Goal: Transaction & Acquisition: Purchase product/service

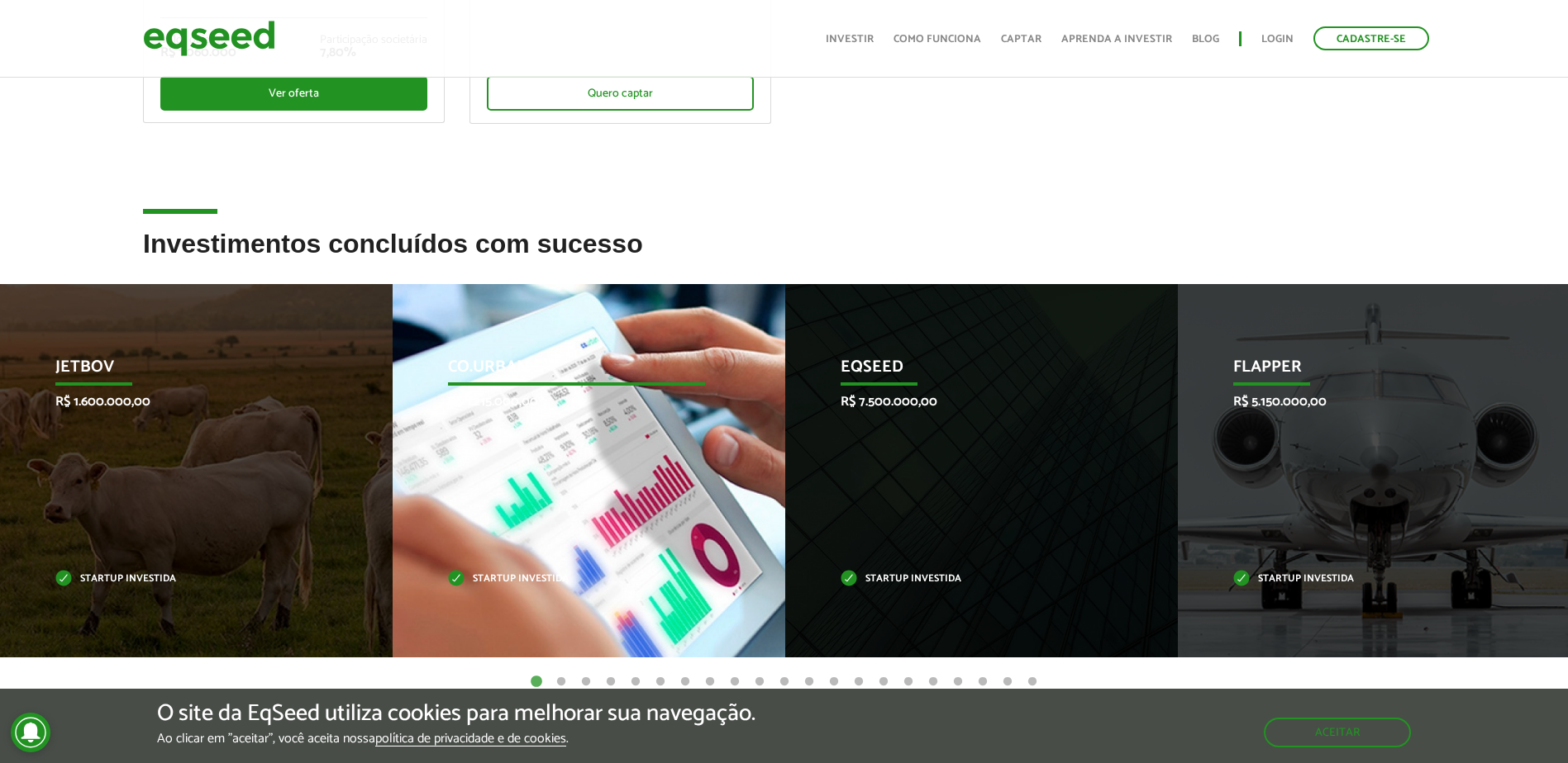
scroll to position [82, 0]
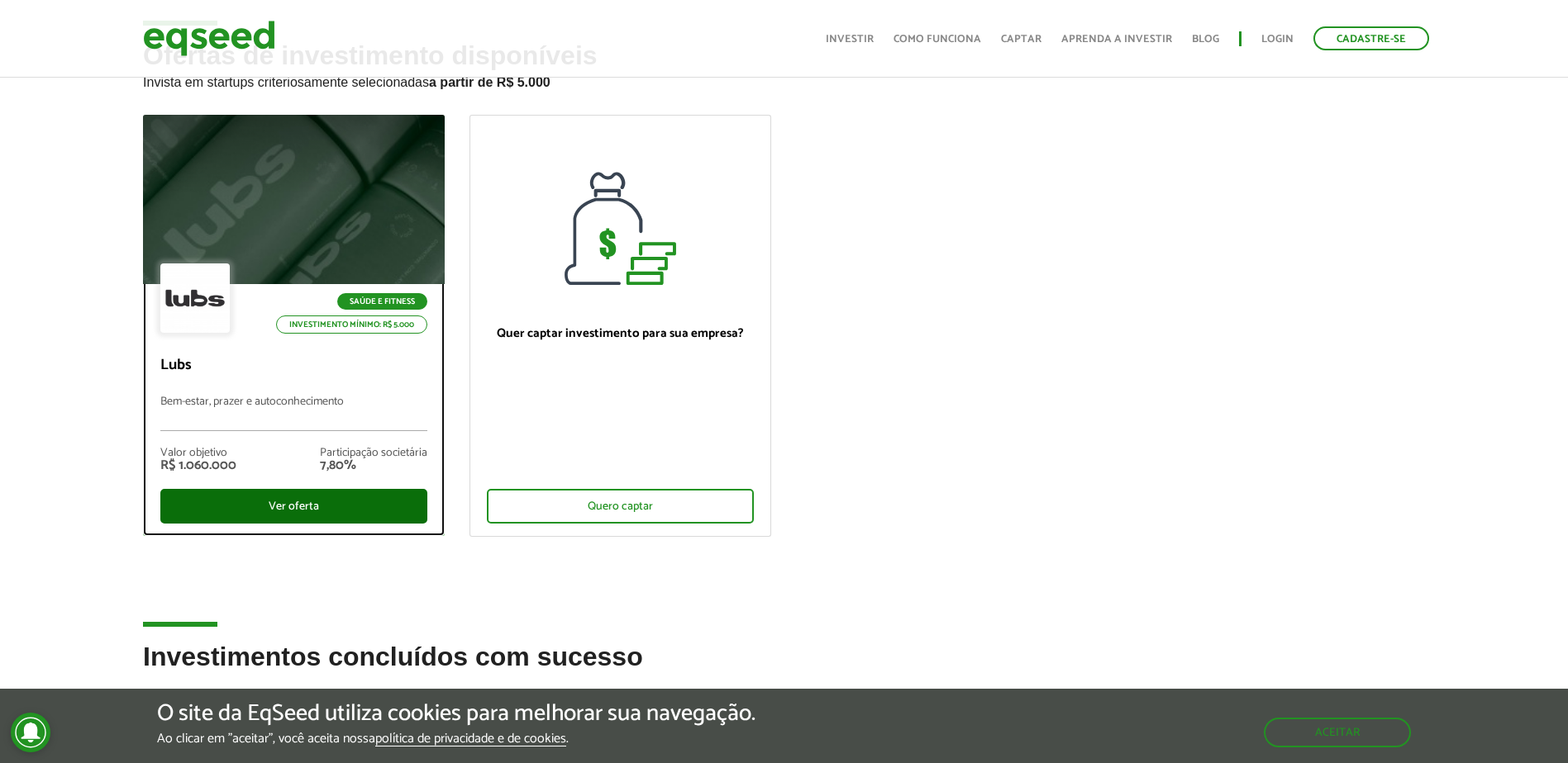
click at [359, 499] on div "Ver oferta" at bounding box center [294, 506] width 267 height 34
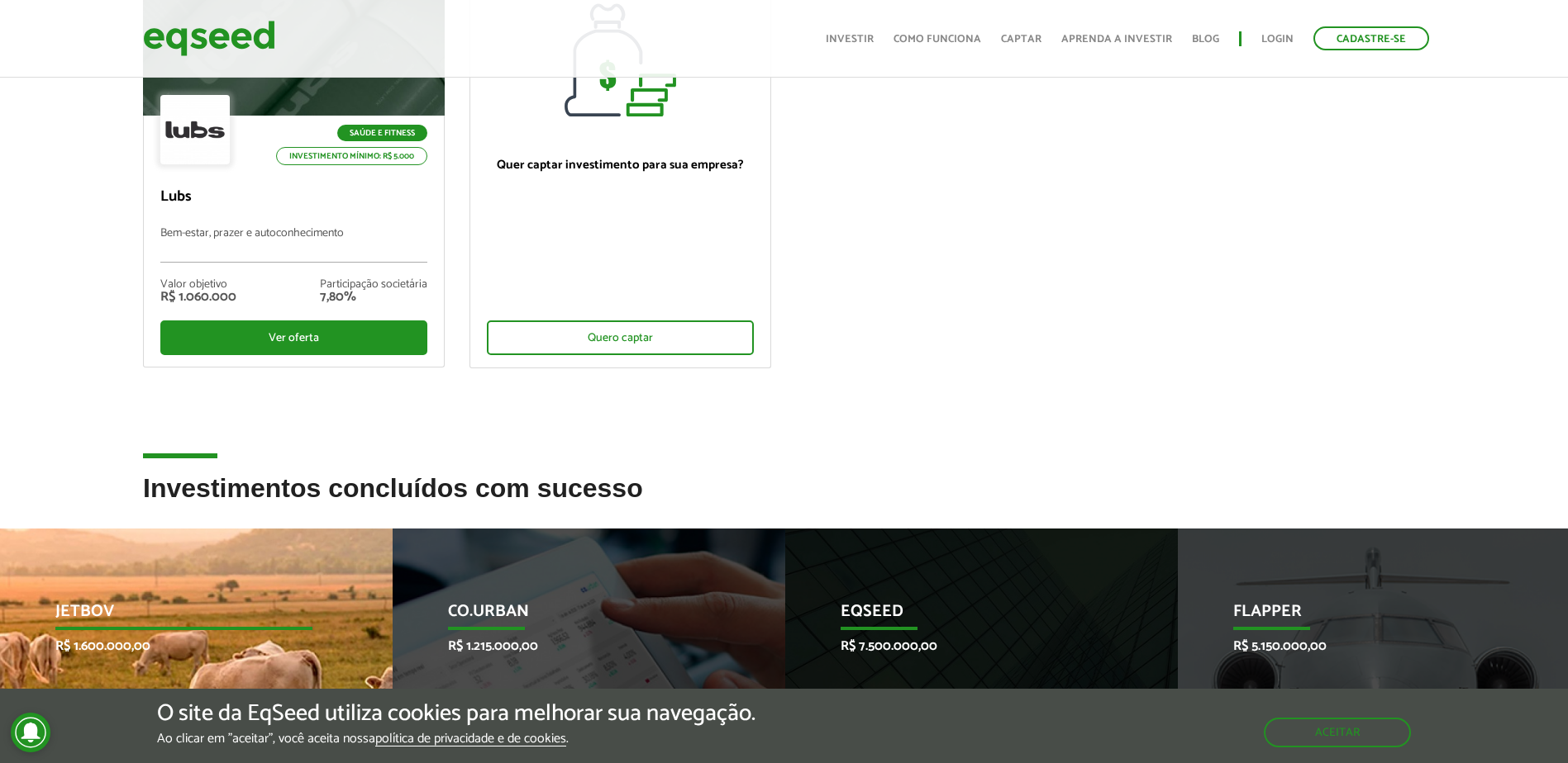
scroll to position [578, 0]
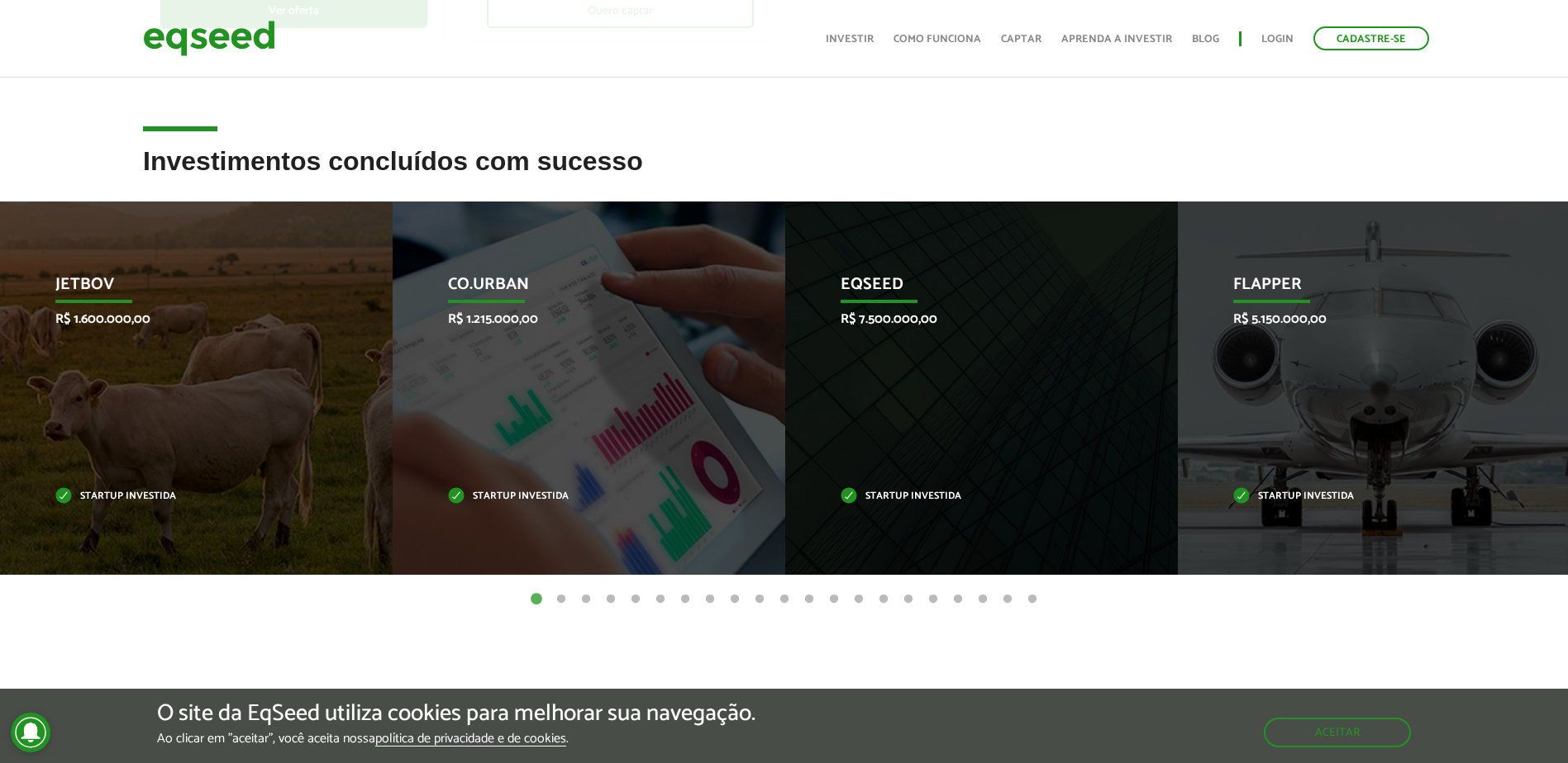
click at [563, 599] on button "2" at bounding box center [561, 599] width 17 height 17
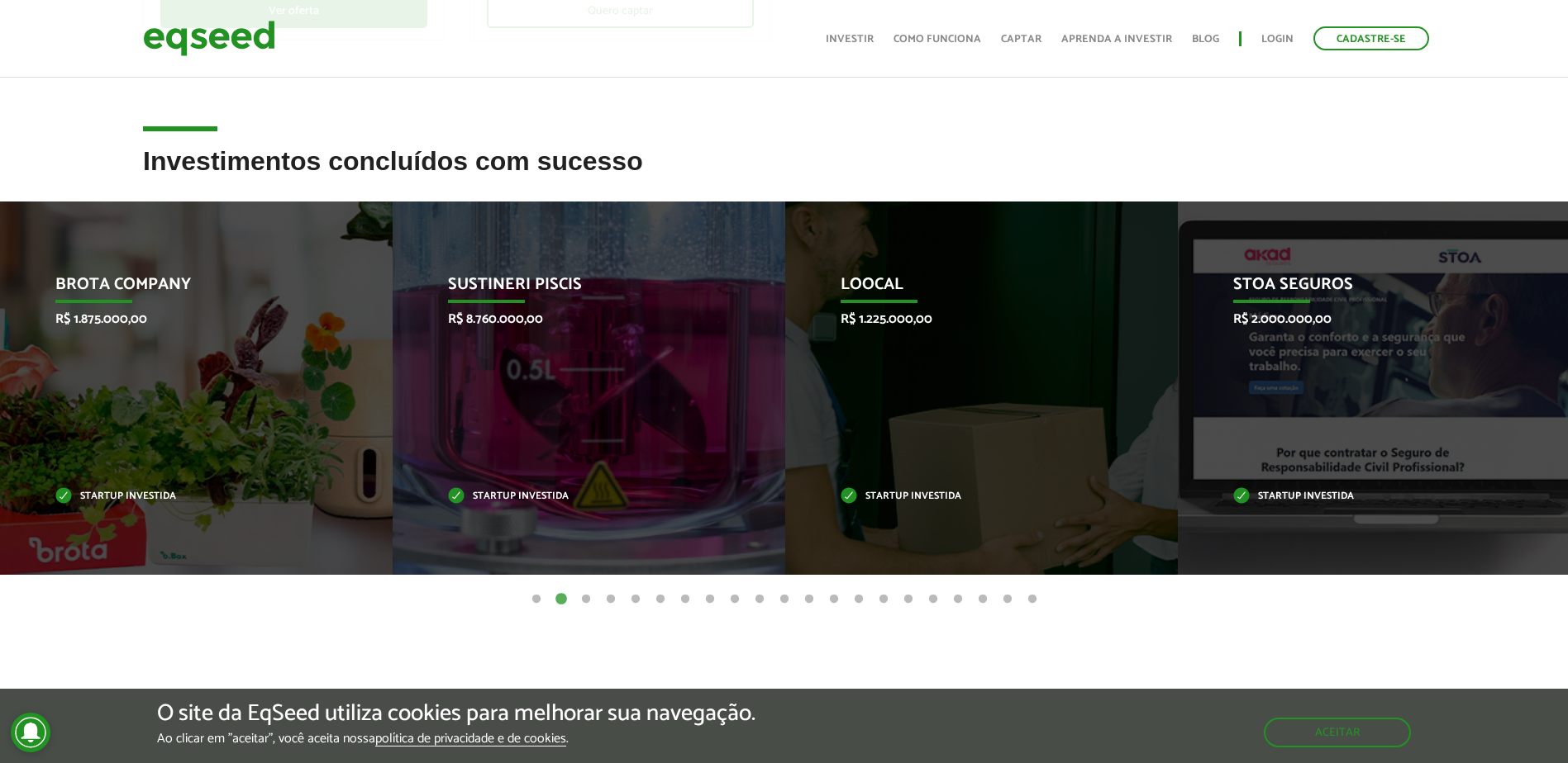
click at [590, 591] on button "3" at bounding box center [585, 599] width 17 height 17
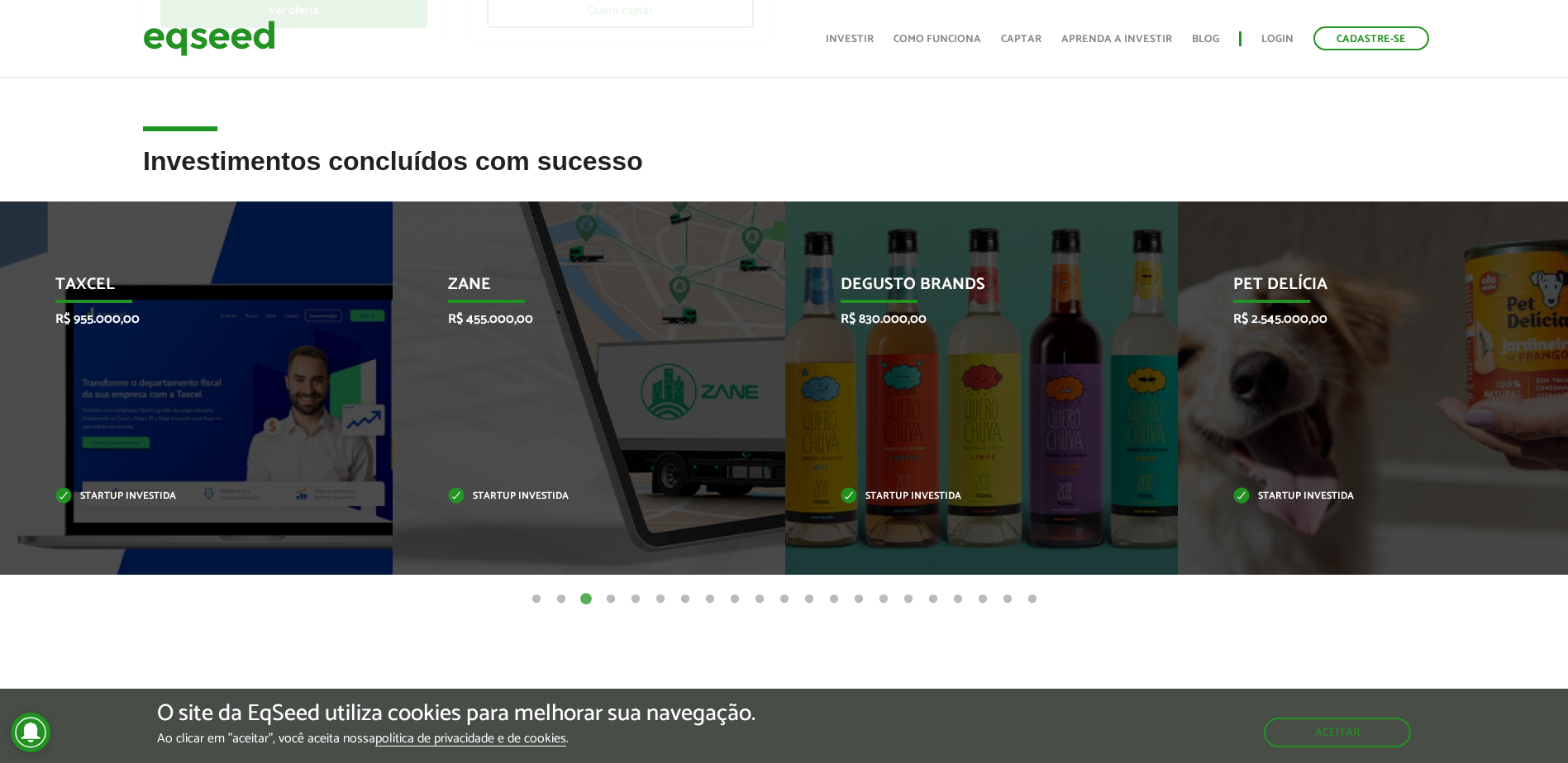
click at [610, 600] on button "4" at bounding box center [610, 599] width 17 height 17
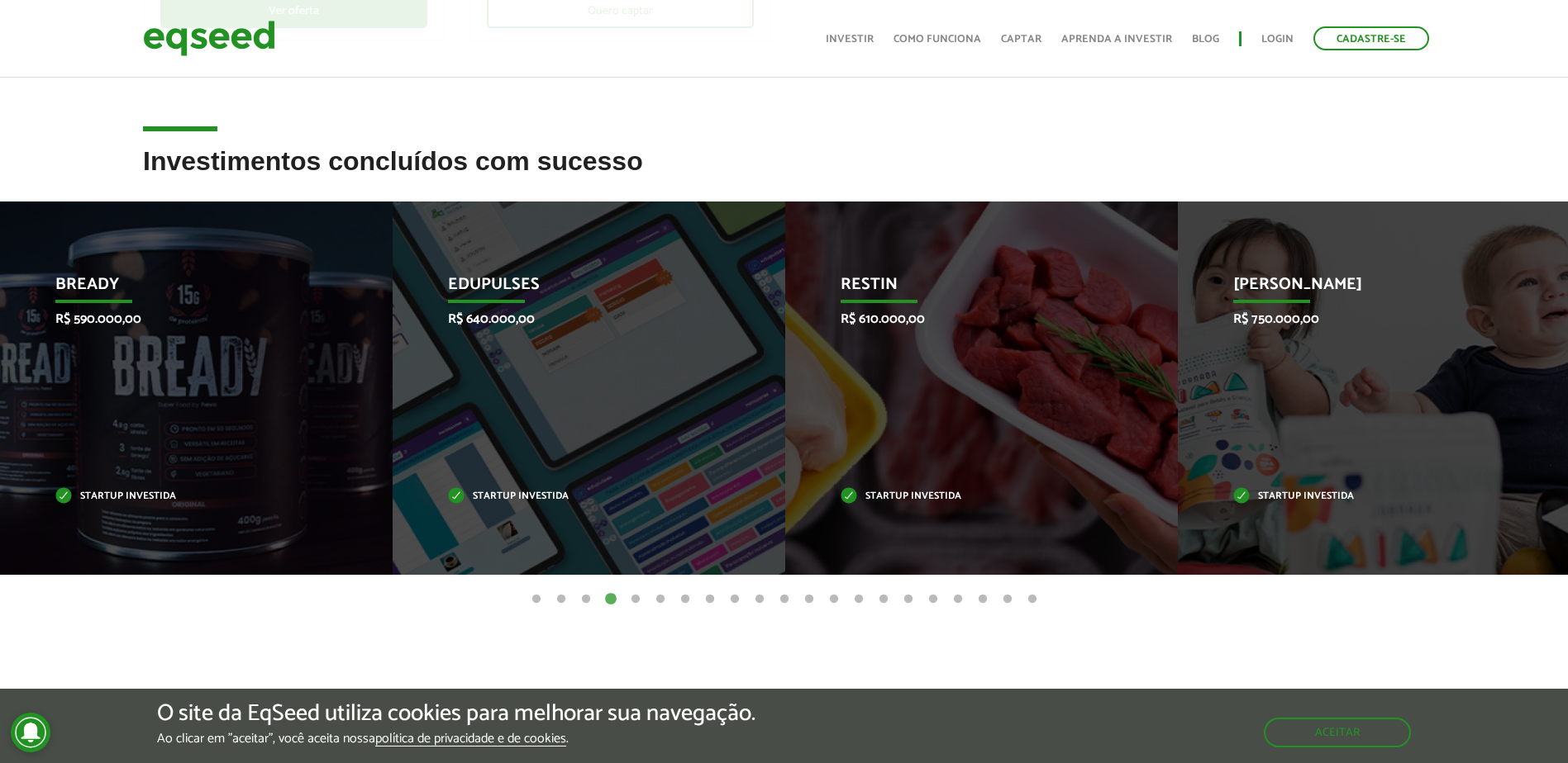
click at [631, 597] on button "5" at bounding box center [635, 599] width 17 height 17
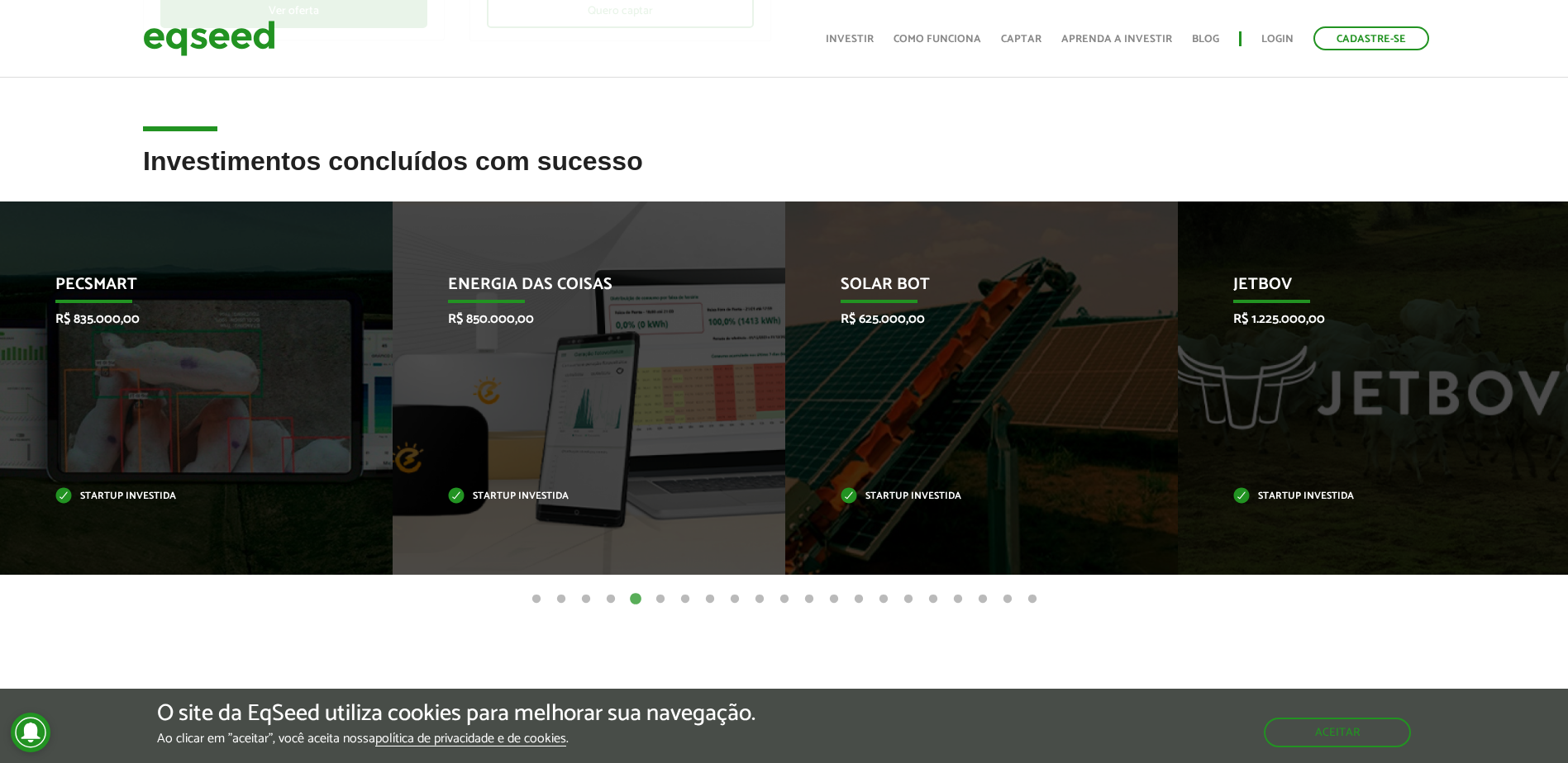
click at [659, 596] on button "6" at bounding box center [660, 599] width 17 height 17
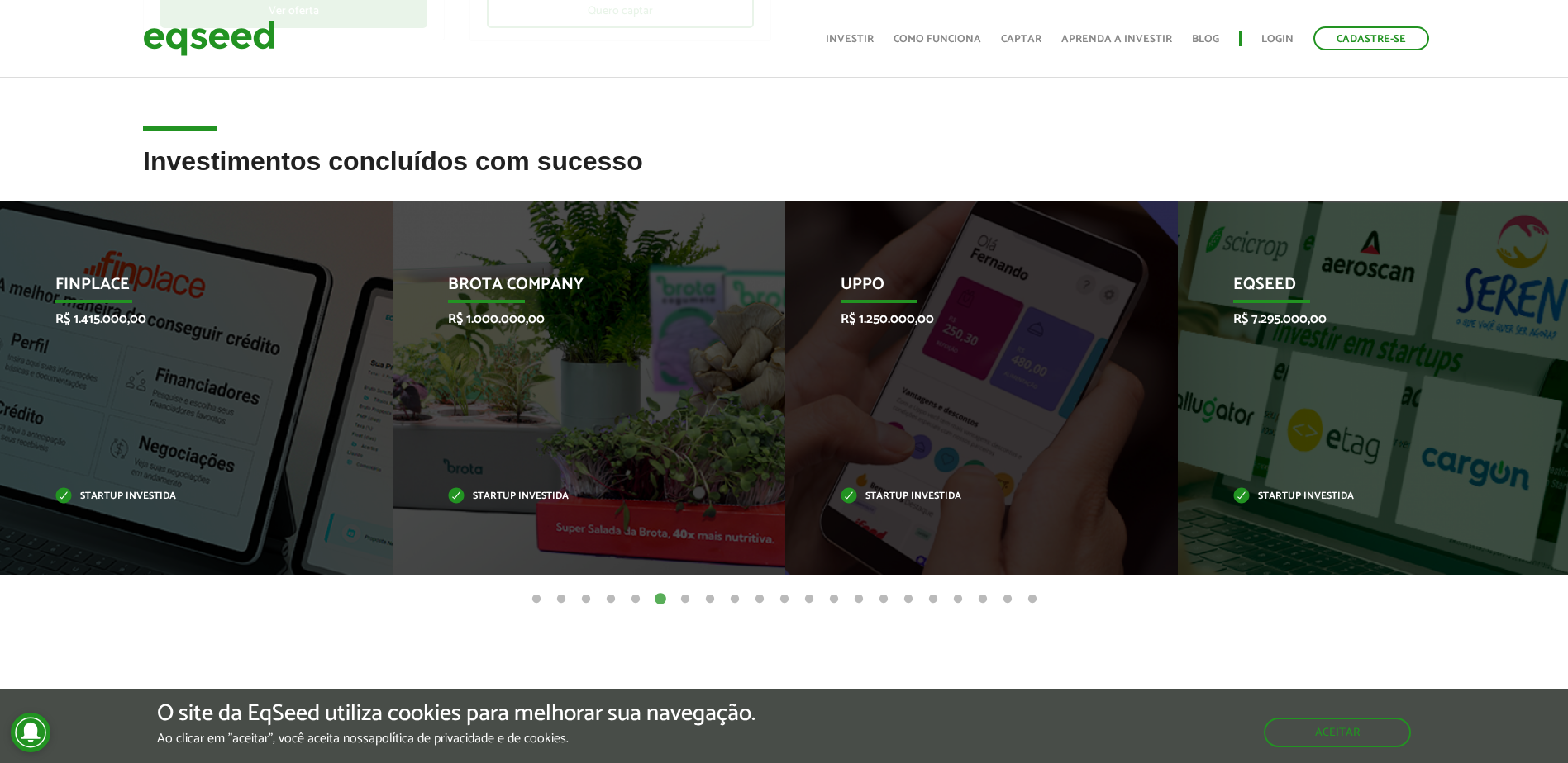
click at [681, 599] on button "7" at bounding box center [685, 599] width 17 height 17
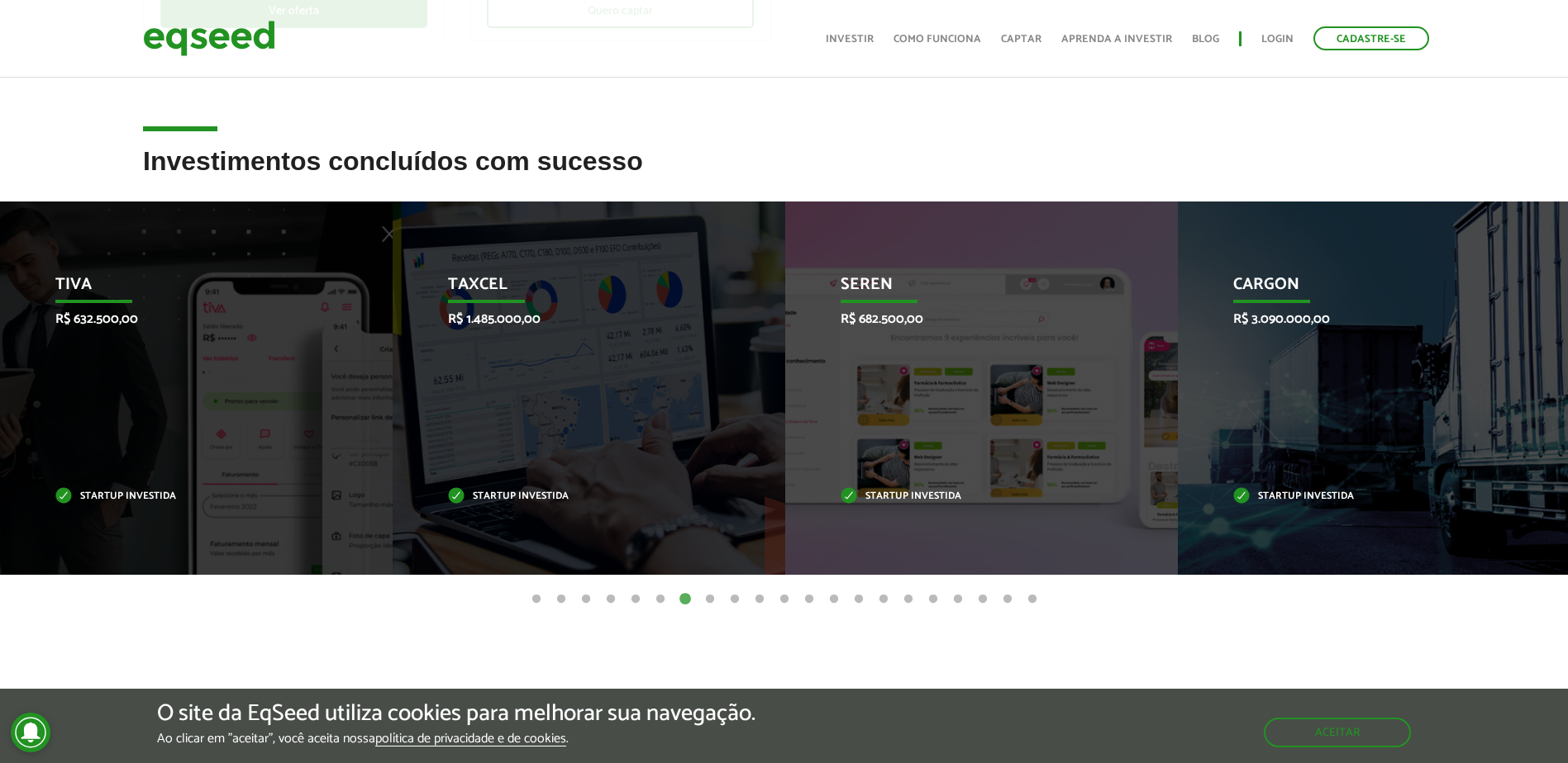
click at [705, 594] on button "8" at bounding box center [709, 599] width 17 height 17
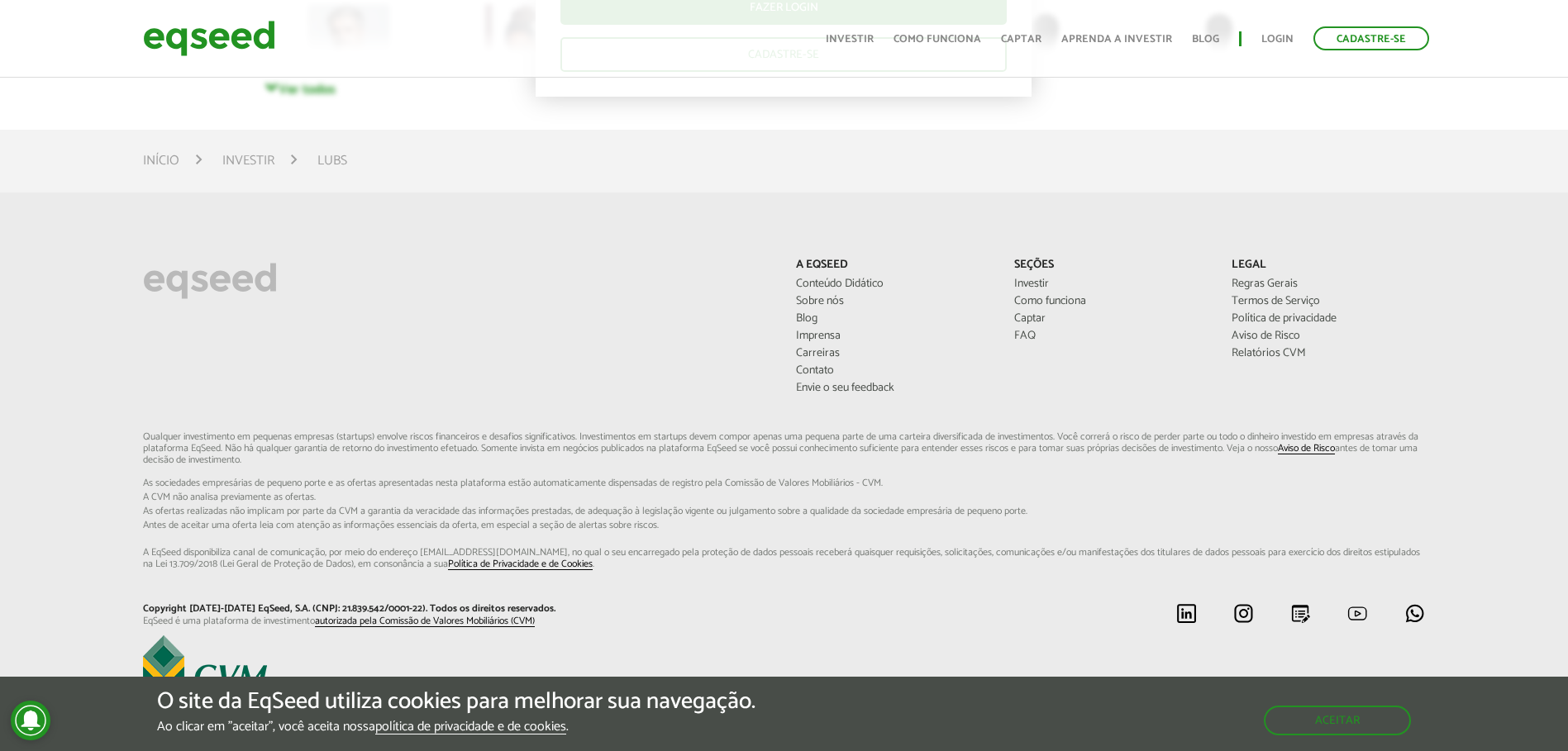
scroll to position [3889, 0]
